Goal: Task Accomplishment & Management: Manage account settings

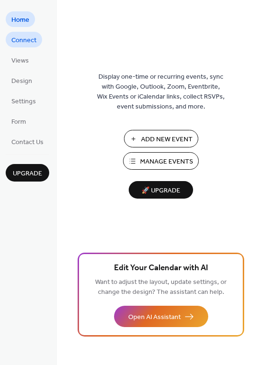
click at [25, 40] on span "Connect" at bounding box center [23, 41] width 25 height 10
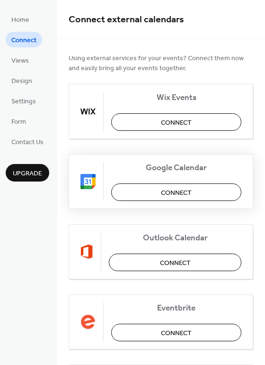
click at [143, 190] on button "Connect" at bounding box center [176, 192] width 130 height 18
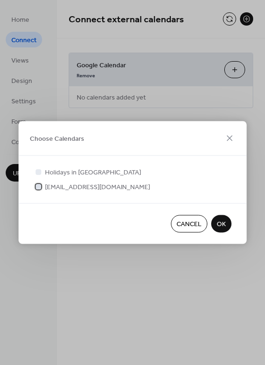
click at [40, 187] on div at bounding box center [39, 186] width 6 height 6
click at [218, 225] on span "OK" at bounding box center [221, 224] width 9 height 10
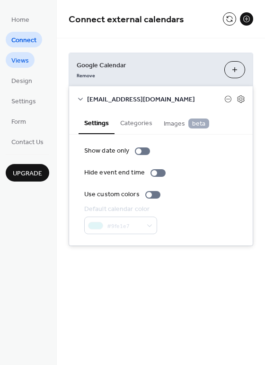
click at [24, 59] on span "Views" at bounding box center [20, 61] width 18 height 10
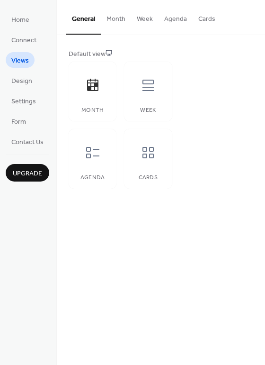
click at [168, 18] on button "Agenda" at bounding box center [176, 17] width 34 height 34
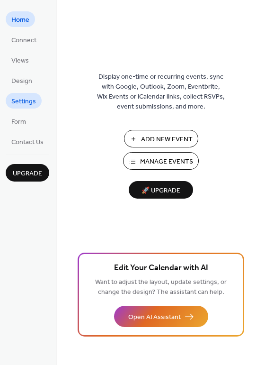
click at [16, 105] on span "Settings" at bounding box center [23, 102] width 25 height 10
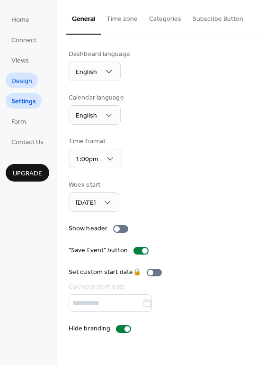
click at [24, 81] on span "Design" at bounding box center [21, 81] width 21 height 10
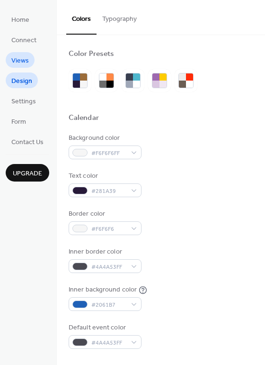
click at [23, 62] on span "Views" at bounding box center [20, 61] width 18 height 10
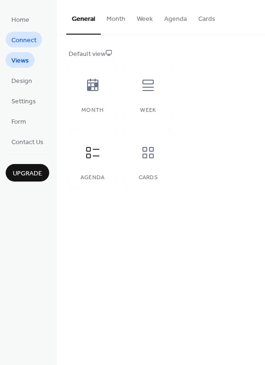
click at [26, 40] on span "Connect" at bounding box center [23, 41] width 25 height 10
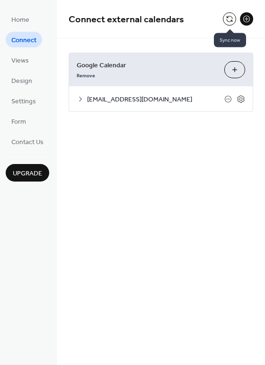
click at [229, 20] on button at bounding box center [229, 18] width 13 height 13
click at [241, 97] on icon at bounding box center [241, 99] width 9 height 9
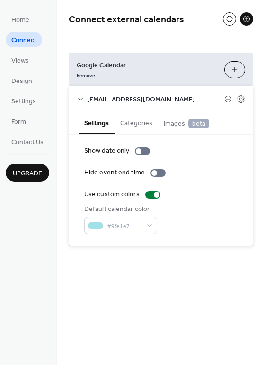
click at [136, 123] on button "Categories" at bounding box center [137, 122] width 44 height 22
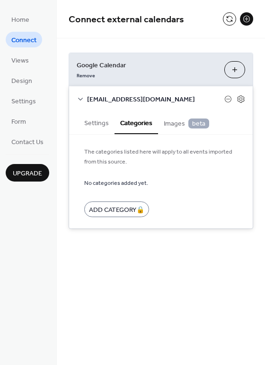
click at [97, 124] on button "Settings" at bounding box center [97, 122] width 36 height 22
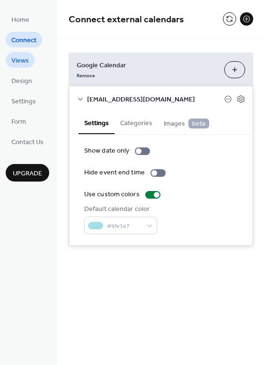
click at [18, 61] on span "Views" at bounding box center [20, 61] width 18 height 10
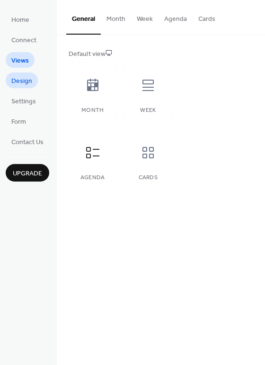
click at [27, 83] on span "Design" at bounding box center [21, 81] width 21 height 10
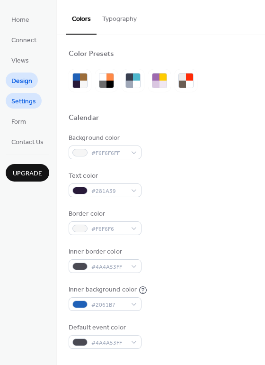
click at [27, 106] on span "Settings" at bounding box center [23, 102] width 25 height 10
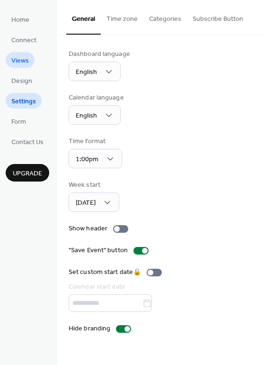
click at [23, 57] on span "Views" at bounding box center [20, 61] width 18 height 10
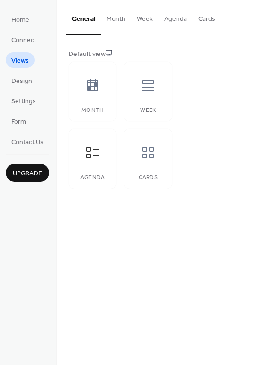
click at [173, 22] on button "Agenda" at bounding box center [176, 17] width 34 height 34
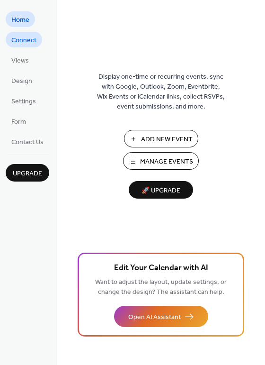
click at [22, 37] on span "Connect" at bounding box center [23, 41] width 25 height 10
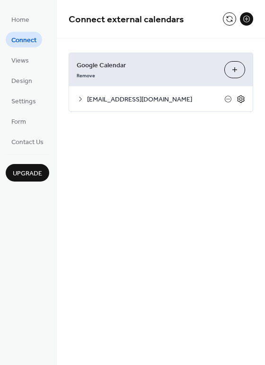
click at [238, 99] on icon at bounding box center [241, 99] width 9 height 9
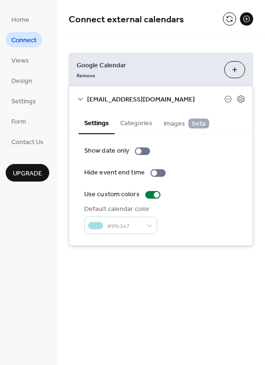
click at [82, 99] on icon at bounding box center [81, 99] width 8 height 8
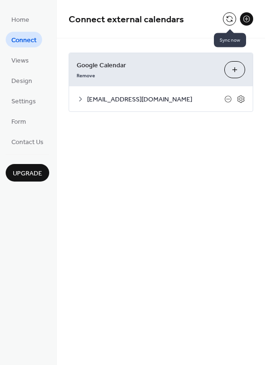
click at [224, 15] on div at bounding box center [229, 18] width 13 height 13
click at [228, 22] on button at bounding box center [229, 18] width 13 height 13
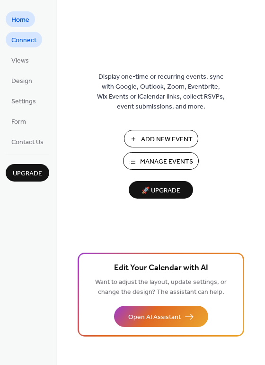
click at [26, 40] on span "Connect" at bounding box center [23, 41] width 25 height 10
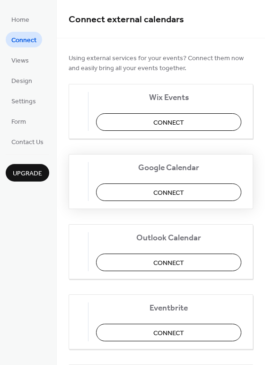
click at [184, 193] on span "Connect" at bounding box center [169, 193] width 31 height 10
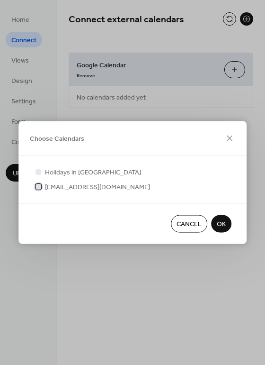
click at [78, 186] on span "[EMAIL_ADDRESS][DOMAIN_NAME]" at bounding box center [97, 187] width 105 height 10
click at [226, 221] on button "OK" at bounding box center [221, 224] width 20 height 18
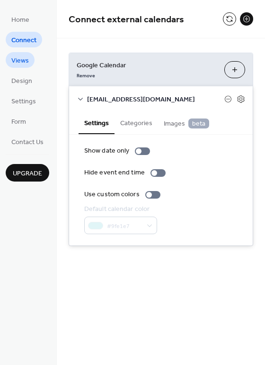
click at [27, 58] on span "Views" at bounding box center [20, 61] width 18 height 10
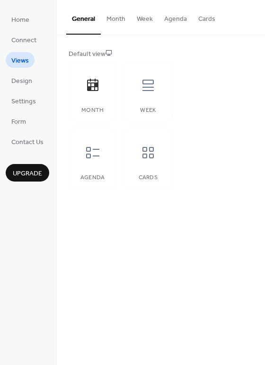
click at [177, 19] on button "Agenda" at bounding box center [176, 17] width 34 height 34
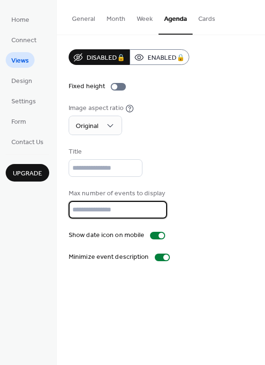
drag, startPoint x: 103, startPoint y: 212, endPoint x: 52, endPoint y: 206, distance: 51.6
click at [52, 206] on div "Home Connect Views Design Settings Form Contact Us Upgrade Views Upgrade Genera…" at bounding box center [132, 182] width 265 height 365
type input "*"
click at [178, 178] on div "Disabled 🔒 Enabled 🔒 Fixed height Image aspect ratio Original Title Max number …" at bounding box center [161, 155] width 185 height 213
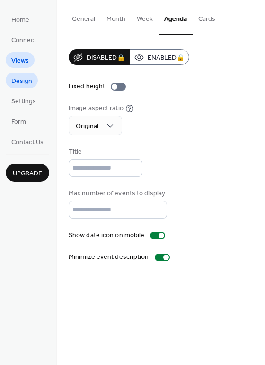
click at [24, 82] on span "Design" at bounding box center [21, 81] width 21 height 10
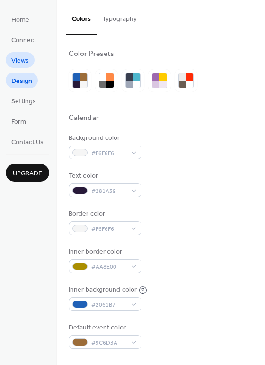
click at [21, 64] on span "Views" at bounding box center [20, 61] width 18 height 10
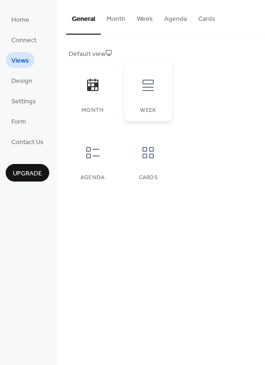
click at [136, 98] on div at bounding box center [148, 85] width 28 height 28
click at [102, 146] on div at bounding box center [93, 152] width 28 height 28
click at [179, 19] on button "Agenda" at bounding box center [176, 17] width 34 height 34
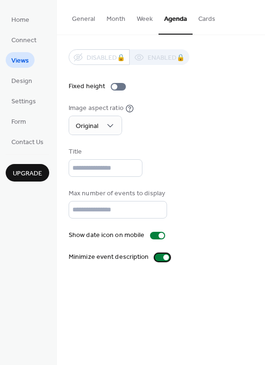
click at [164, 255] on div at bounding box center [167, 257] width 6 height 6
click at [163, 255] on div at bounding box center [162, 258] width 15 height 8
click at [17, 87] on link "Design" at bounding box center [22, 81] width 32 height 16
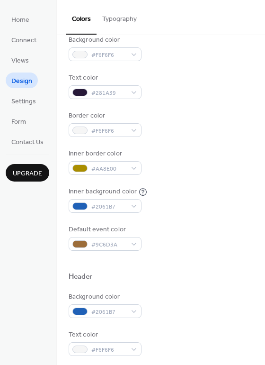
scroll to position [101, 0]
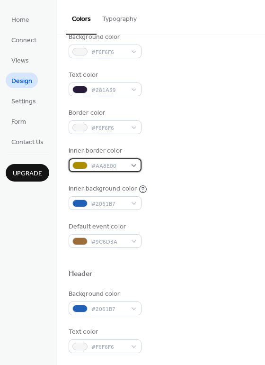
click at [118, 163] on span "#AA8E00" at bounding box center [108, 166] width 35 height 10
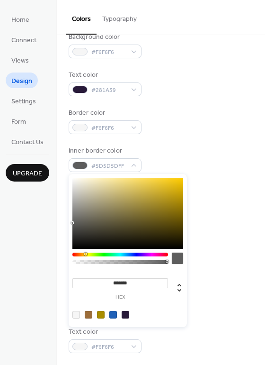
type input "*******"
drag, startPoint x: 80, startPoint y: 215, endPoint x: 65, endPoint y: 223, distance: 16.6
click at [65, 223] on body "Home Connect Views Design Settings Form Contact Us Upgrade Design Upgrade Color…" at bounding box center [132, 182] width 265 height 365
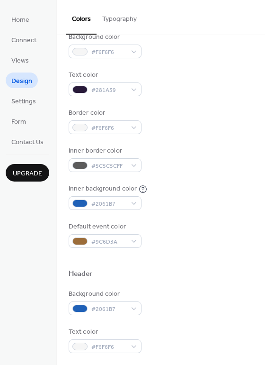
click at [185, 152] on div "Inner border color #5C5C5CFF" at bounding box center [161, 159] width 185 height 26
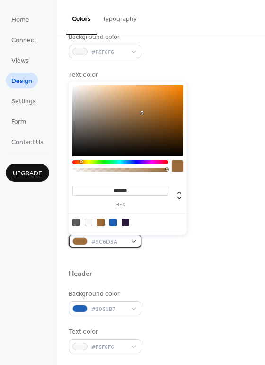
click at [131, 240] on div "#9C6D3A" at bounding box center [105, 241] width 73 height 14
click at [78, 221] on div at bounding box center [77, 222] width 8 height 8
type input "*******"
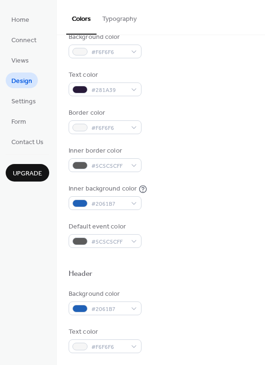
click at [159, 262] on div at bounding box center [161, 258] width 185 height 21
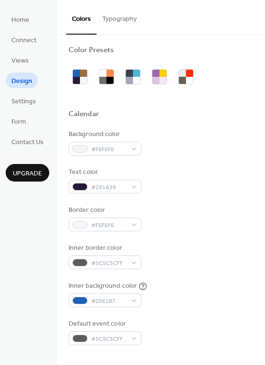
scroll to position [0, 0]
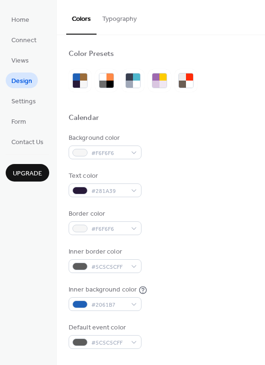
click at [122, 19] on button "Typography" at bounding box center [120, 17] width 46 height 34
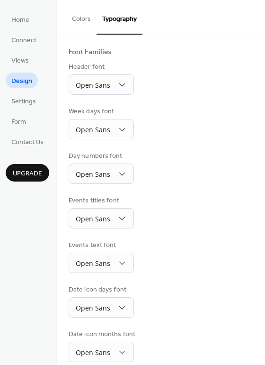
scroll to position [60, 0]
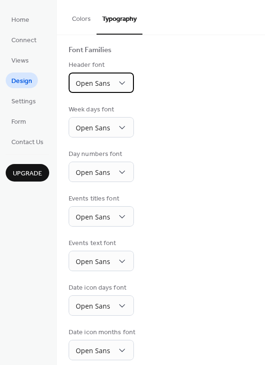
click at [116, 90] on div "Open Sans" at bounding box center [101, 83] width 65 height 20
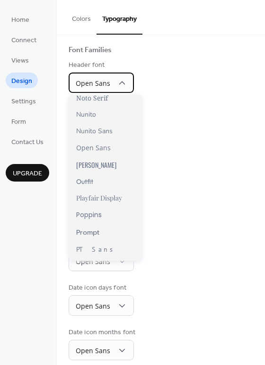
scroll to position [513, 0]
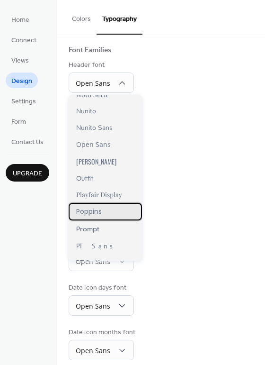
click at [94, 208] on span "Poppins" at bounding box center [89, 212] width 26 height 10
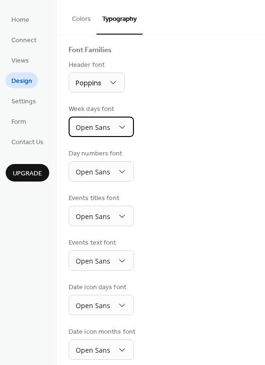
click at [115, 129] on div "Open Sans" at bounding box center [101, 127] width 65 height 20
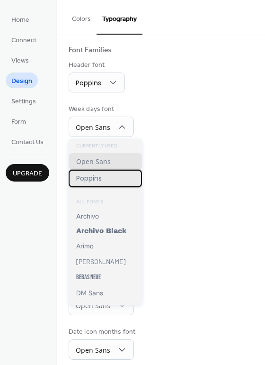
click at [97, 181] on span "Poppins" at bounding box center [89, 178] width 26 height 10
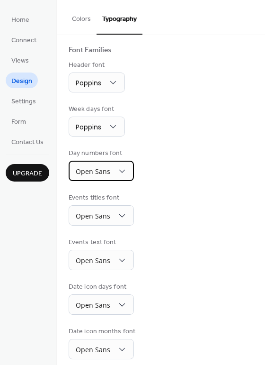
click at [110, 171] on div "Open Sans" at bounding box center [101, 171] width 65 height 20
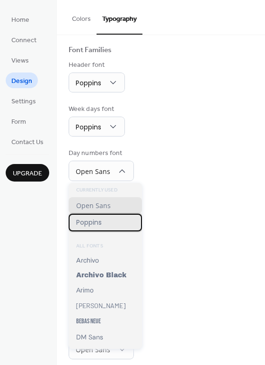
click at [102, 225] on span "Poppins" at bounding box center [89, 223] width 26 height 10
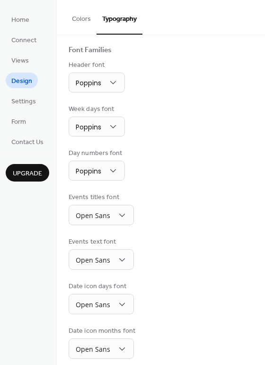
scroll to position [68, 0]
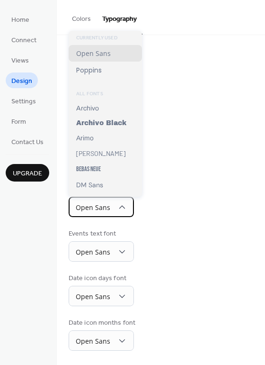
click at [100, 208] on span "Open Sans" at bounding box center [93, 207] width 35 height 9
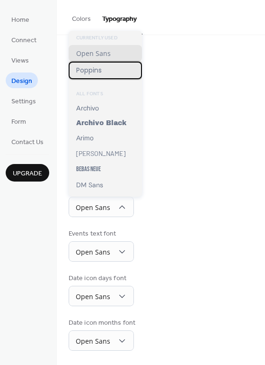
click at [118, 67] on div "Poppins" at bounding box center [105, 71] width 73 height 18
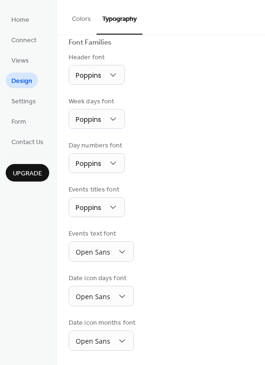
scroll to position [67, 0]
click at [118, 242] on div "Open Sans" at bounding box center [101, 251] width 65 height 20
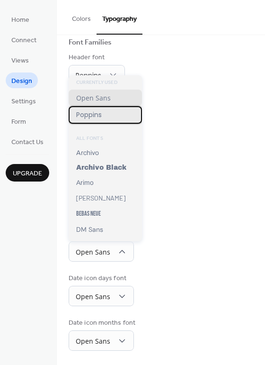
click at [112, 113] on div "Poppins" at bounding box center [105, 115] width 73 height 18
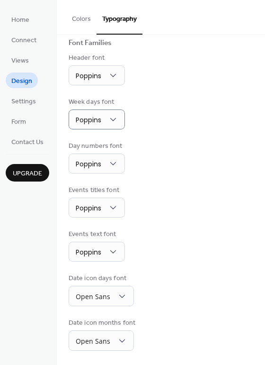
scroll to position [67, 0]
click at [107, 305] on div "Open Sans" at bounding box center [101, 296] width 65 height 20
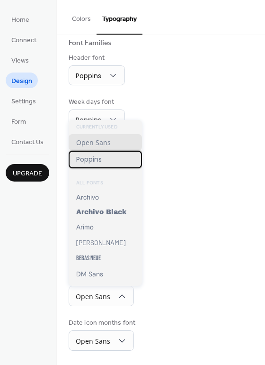
click at [118, 153] on div "Poppins" at bounding box center [105, 160] width 73 height 18
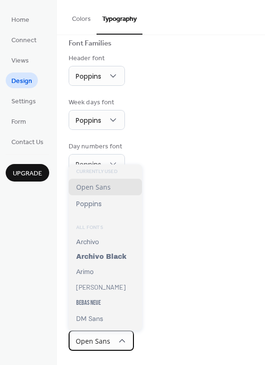
click at [107, 332] on div "Open Sans" at bounding box center [101, 340] width 65 height 20
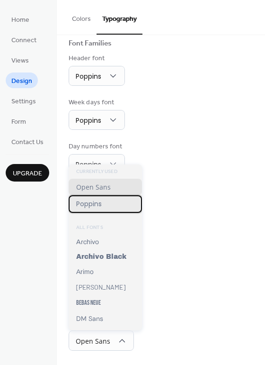
click at [100, 201] on span "Poppins" at bounding box center [89, 204] width 26 height 10
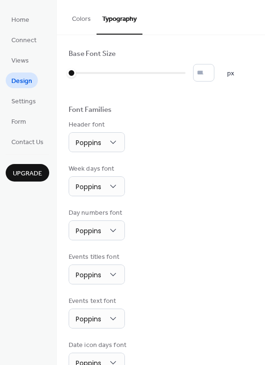
scroll to position [66, 0]
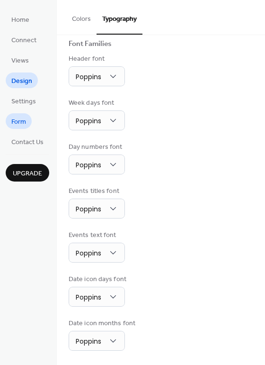
click at [20, 122] on span "Form" at bounding box center [18, 122] width 15 height 10
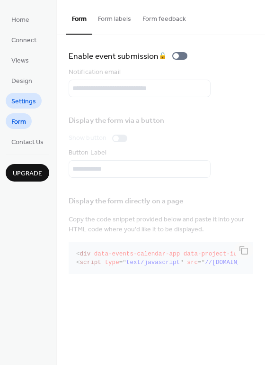
click at [27, 100] on span "Settings" at bounding box center [23, 102] width 25 height 10
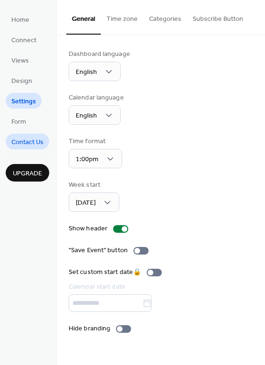
click at [36, 139] on span "Contact Us" at bounding box center [27, 142] width 32 height 10
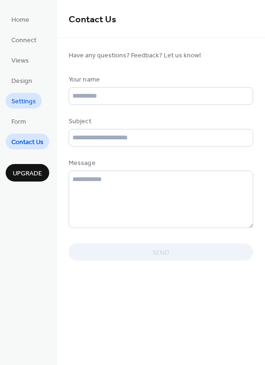
click at [28, 101] on span "Settings" at bounding box center [23, 102] width 25 height 10
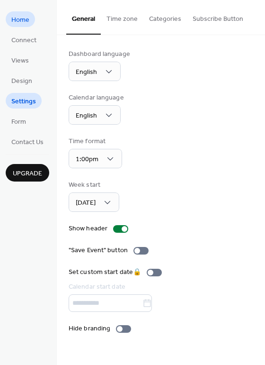
click at [16, 20] on span "Home" at bounding box center [20, 20] width 18 height 10
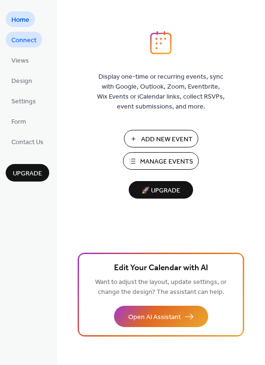
click at [32, 43] on span "Connect" at bounding box center [23, 41] width 25 height 10
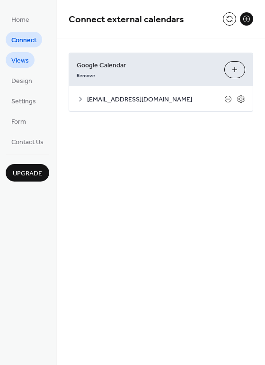
click at [21, 60] on span "Views" at bounding box center [20, 61] width 18 height 10
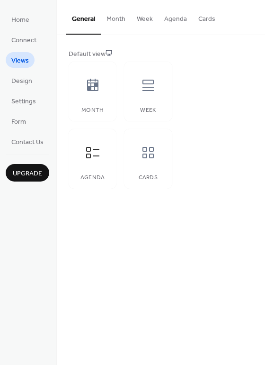
click at [175, 20] on button "Agenda" at bounding box center [176, 17] width 34 height 34
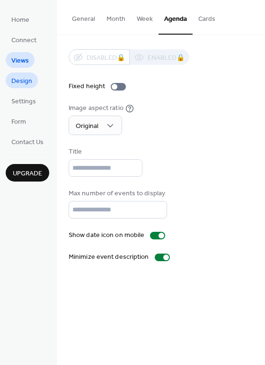
click at [29, 82] on span "Design" at bounding box center [21, 81] width 21 height 10
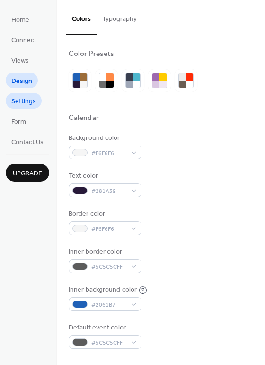
click at [26, 97] on span "Settings" at bounding box center [23, 102] width 25 height 10
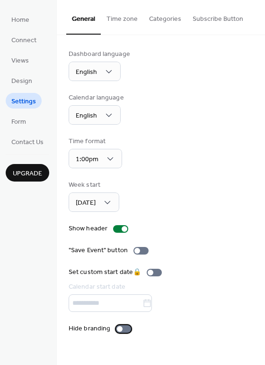
click at [121, 327] on div at bounding box center [120, 329] width 6 height 6
click at [122, 227] on div at bounding box center [125, 229] width 6 height 6
click at [130, 18] on button "Time zone" at bounding box center [122, 17] width 43 height 34
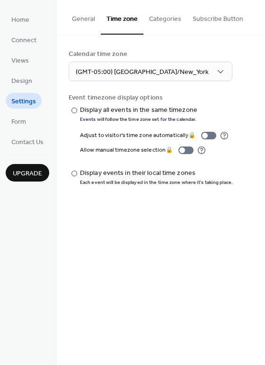
click at [170, 14] on button "Categories" at bounding box center [166, 17] width 44 height 34
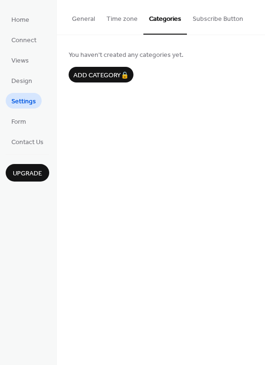
click at [115, 16] on button "Time zone" at bounding box center [122, 17] width 43 height 34
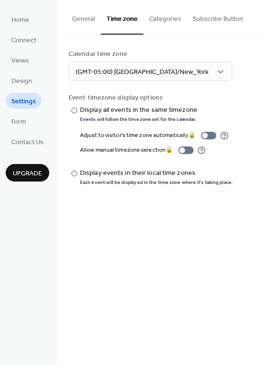
click at [84, 16] on button "General" at bounding box center [83, 17] width 35 height 34
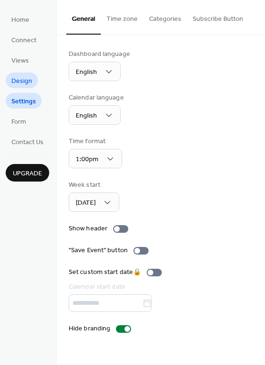
click at [25, 82] on span "Design" at bounding box center [21, 81] width 21 height 10
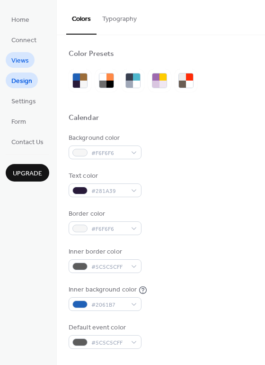
click at [27, 60] on span "Views" at bounding box center [20, 61] width 18 height 10
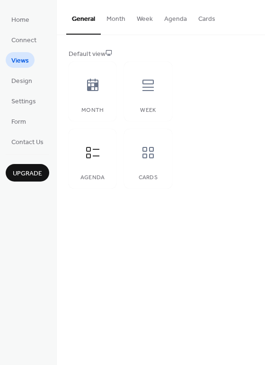
click at [168, 22] on button "Agenda" at bounding box center [176, 17] width 34 height 34
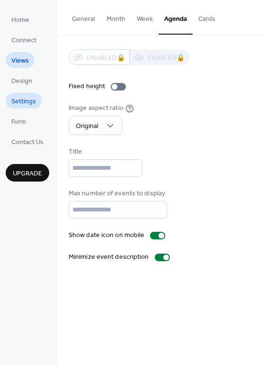
click at [26, 104] on span "Settings" at bounding box center [23, 102] width 25 height 10
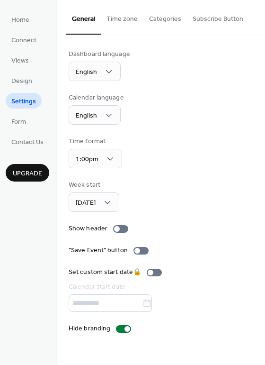
click at [159, 18] on button "Categories" at bounding box center [166, 17] width 44 height 34
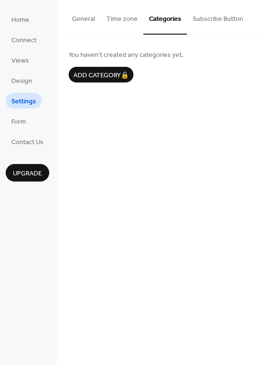
click at [109, 18] on button "Time zone" at bounding box center [122, 17] width 43 height 34
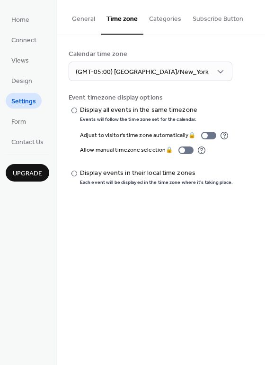
click at [76, 19] on button "General" at bounding box center [83, 17] width 35 height 34
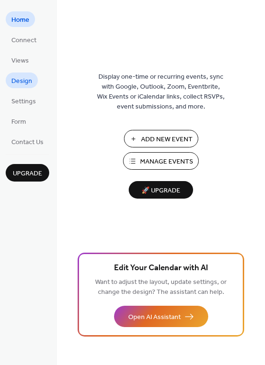
click at [28, 80] on span "Design" at bounding box center [21, 81] width 21 height 10
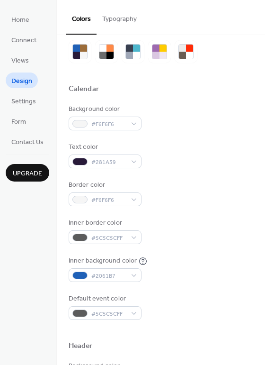
scroll to position [43, 0]
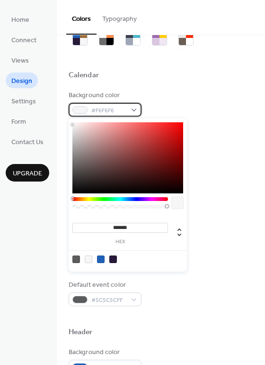
click at [118, 112] on span "#F6F6F6" at bounding box center [108, 111] width 35 height 10
click at [91, 260] on div at bounding box center [89, 259] width 8 height 8
click at [97, 209] on div at bounding box center [121, 205] width 96 height 16
type input "***"
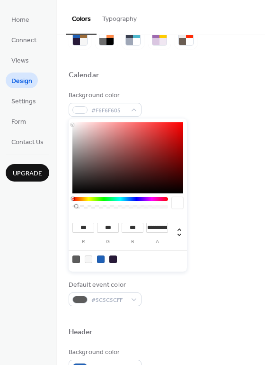
click at [75, 201] on div at bounding box center [121, 205] width 96 height 16
click at [75, 208] on div at bounding box center [120, 207] width 93 height 4
type input "*"
drag, startPoint x: 75, startPoint y: 208, endPoint x: 66, endPoint y: 208, distance: 9.0
click at [66, 208] on body "Home Connect Views Design Settings Form Contact Us Upgrade Design Upgrade Color…" at bounding box center [132, 182] width 265 height 365
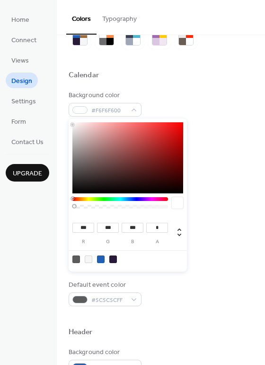
click at [180, 92] on div "Background color #F6F6F600" at bounding box center [161, 104] width 185 height 26
